Goal: Information Seeking & Learning: Learn about a topic

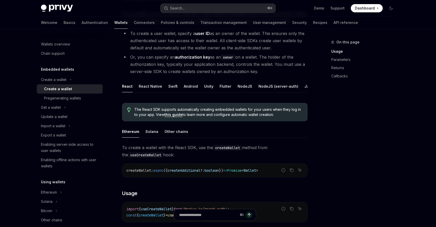
scroll to position [85, 0]
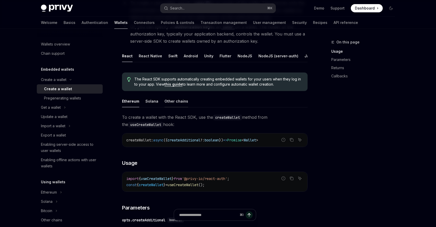
click at [176, 107] on div "Other chains" at bounding box center [176, 101] width 24 height 12
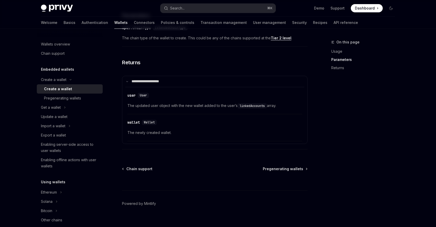
scroll to position [313, 0]
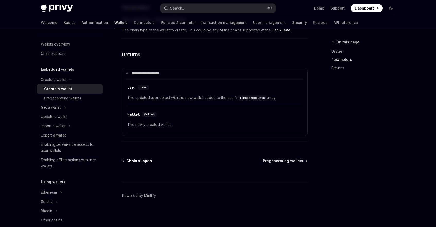
click at [131, 161] on span "Chain support" at bounding box center [139, 160] width 26 height 5
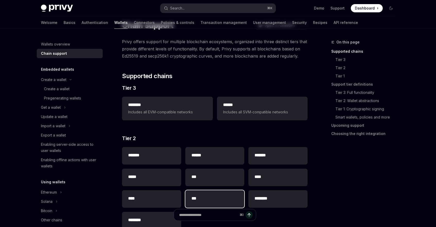
scroll to position [103, 0]
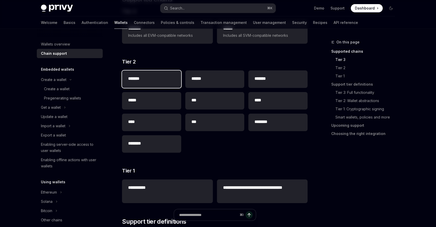
click at [168, 78] on h2 "*******" at bounding box center [151, 79] width 47 height 6
type textarea "*"
